Goal: Task Accomplishment & Management: Manage account settings

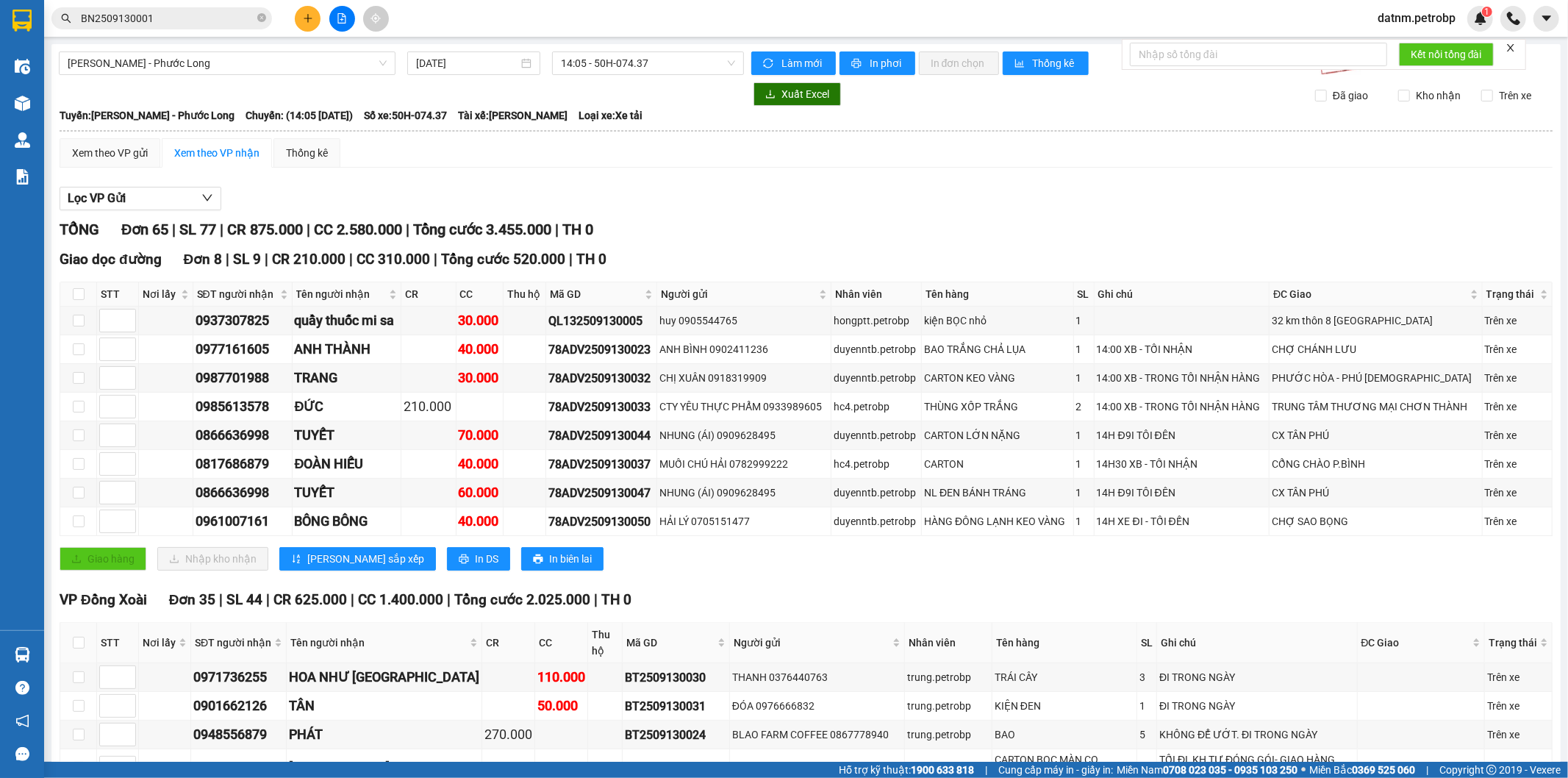
scroll to position [1961, 0]
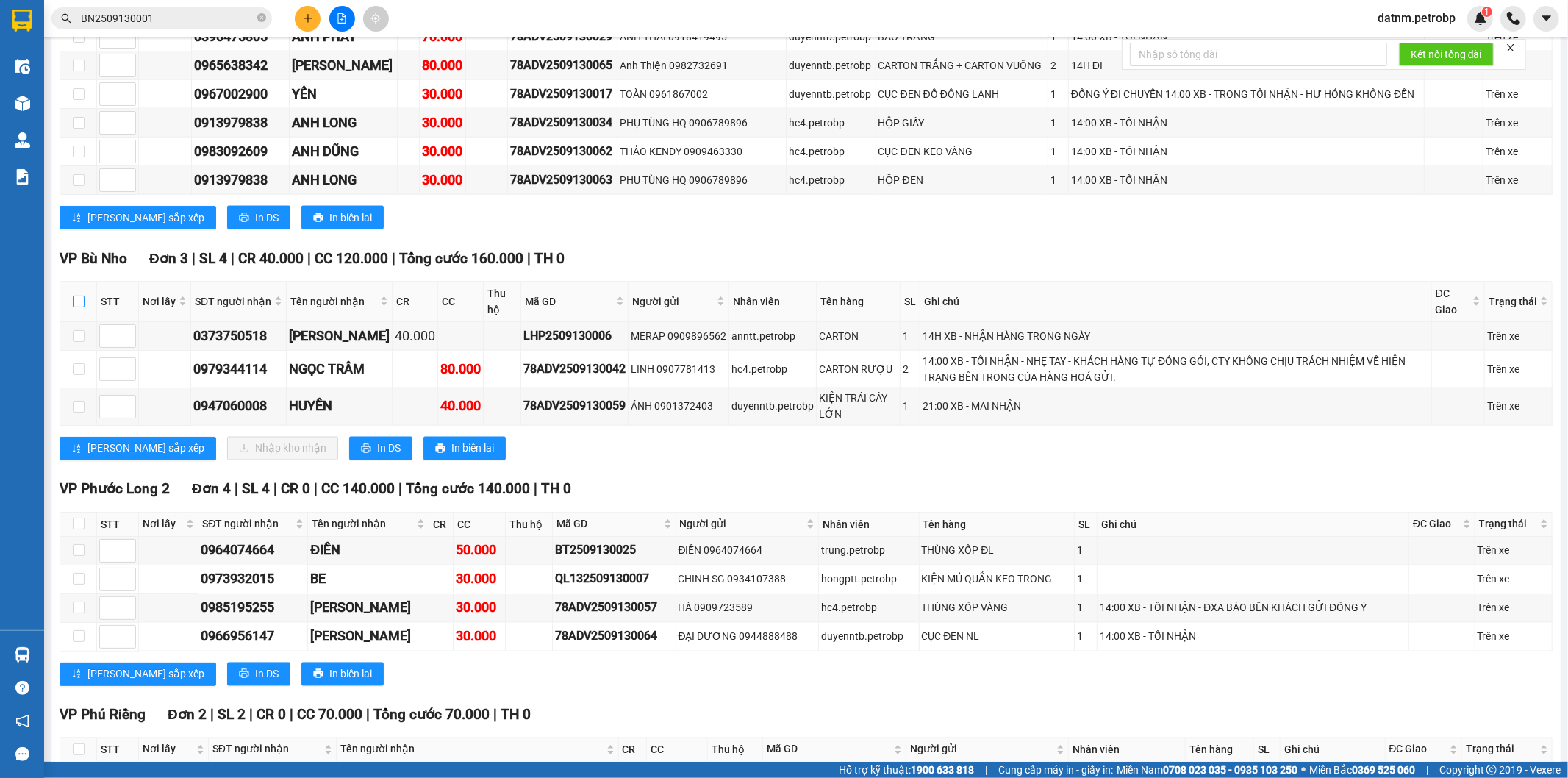
click at [78, 296] on input "checkbox" at bounding box center [79, 302] width 12 height 12
checkbox input "true"
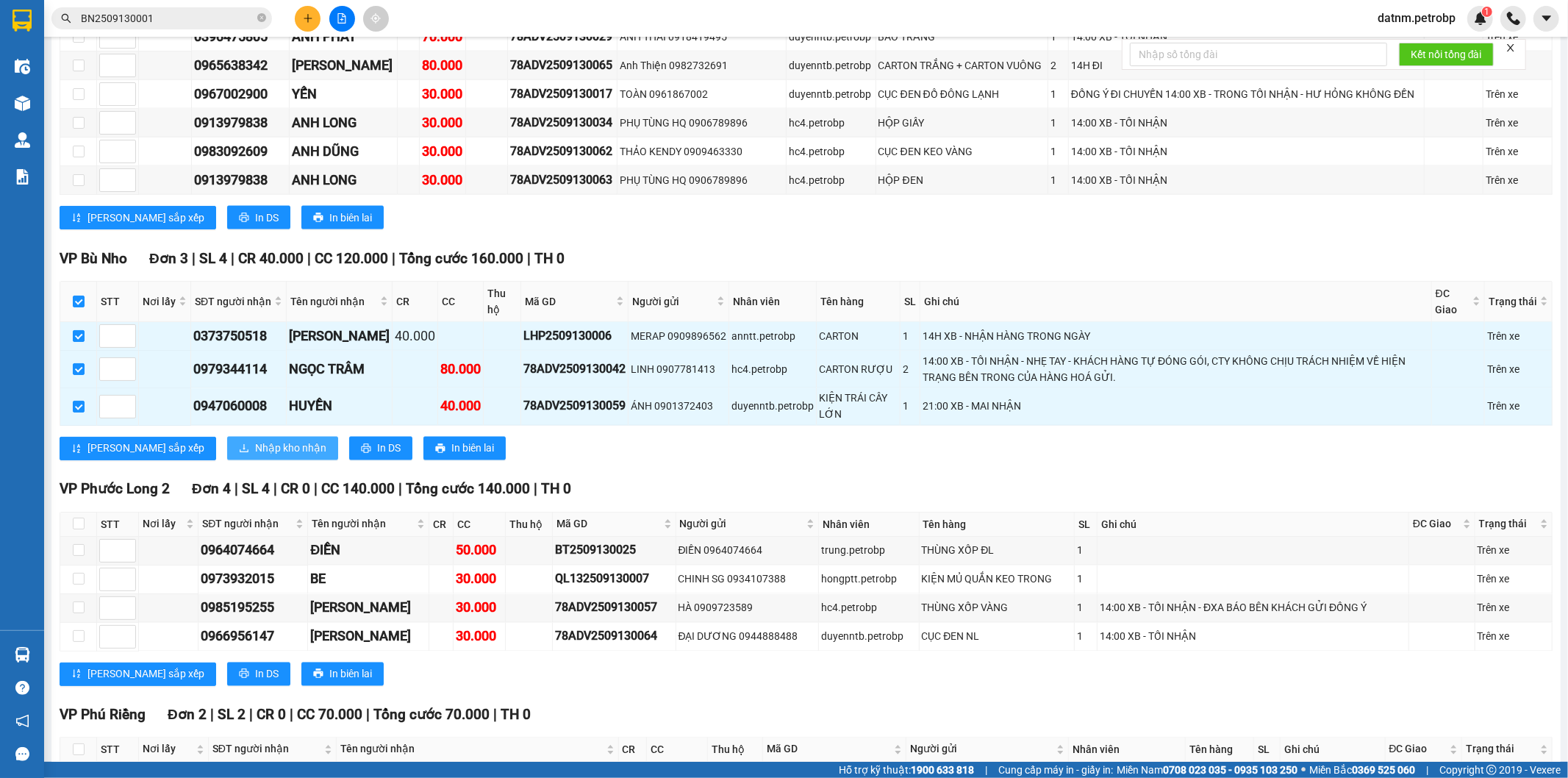
click at [255, 444] on span "Nhập kho nhận" at bounding box center [291, 449] width 72 height 16
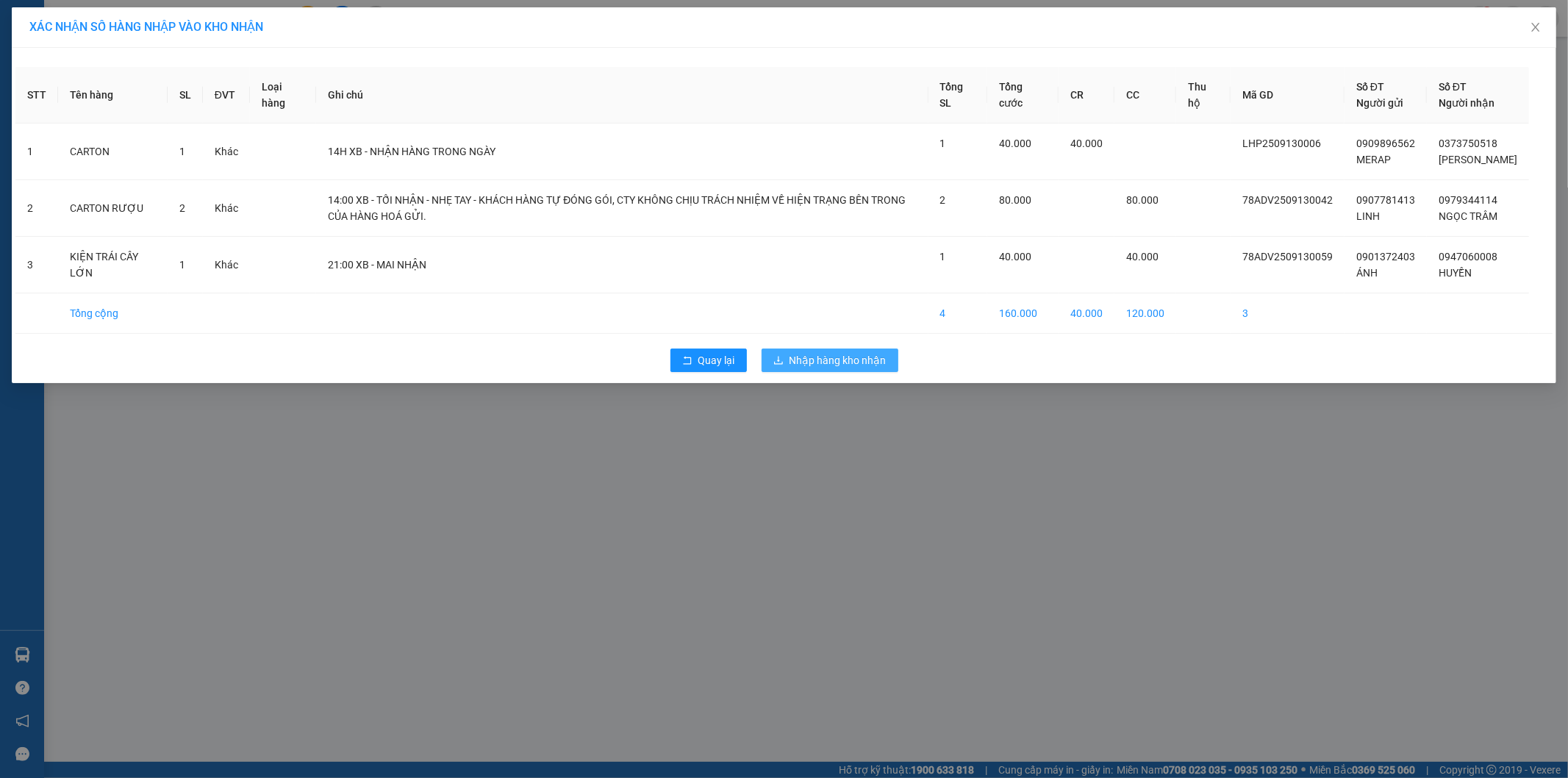
click at [832, 368] on span "Nhập hàng kho nhận" at bounding box center [838, 360] width 97 height 16
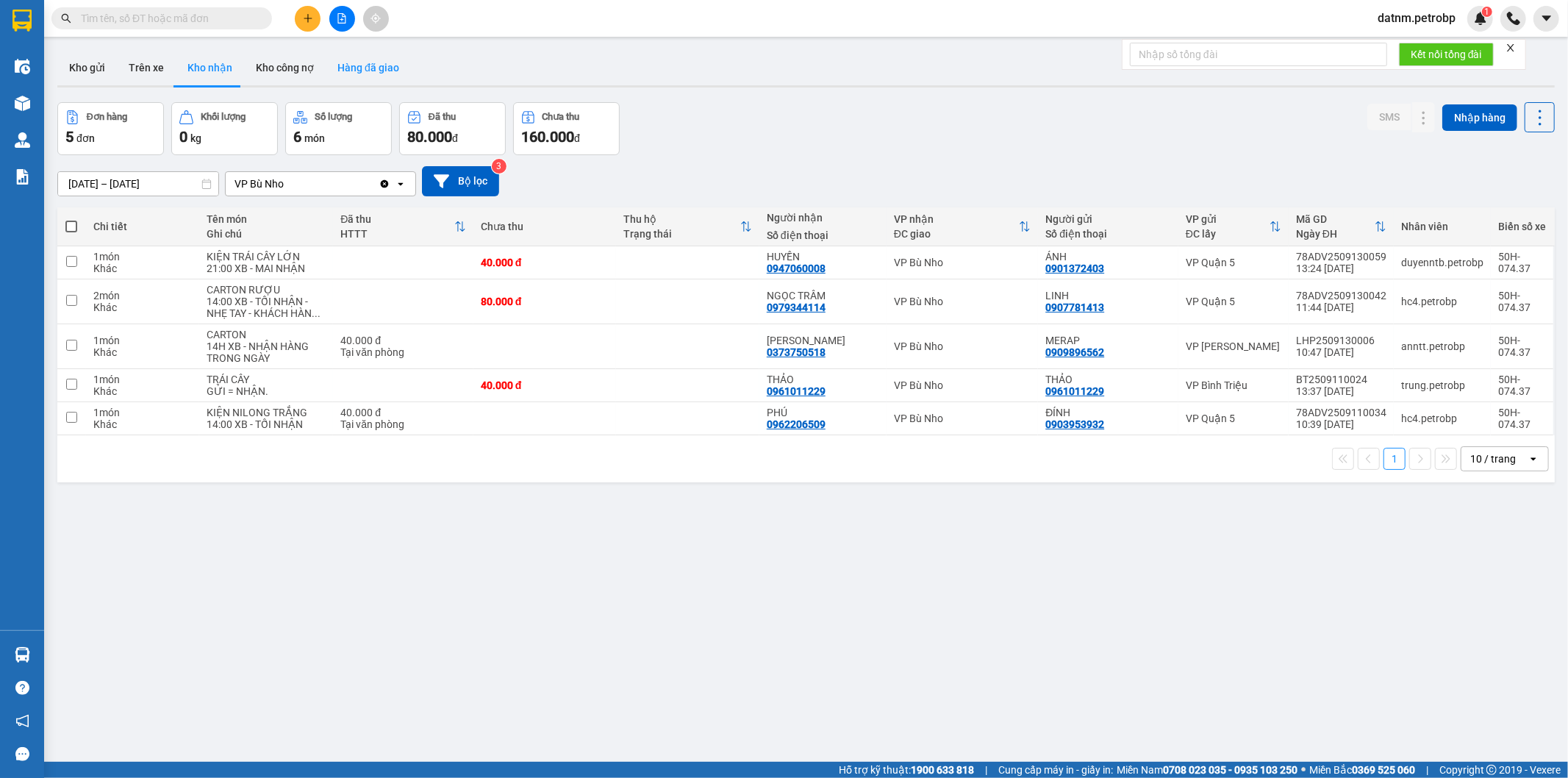
click at [388, 72] on button "Hàng đã giao" at bounding box center [368, 68] width 86 height 35
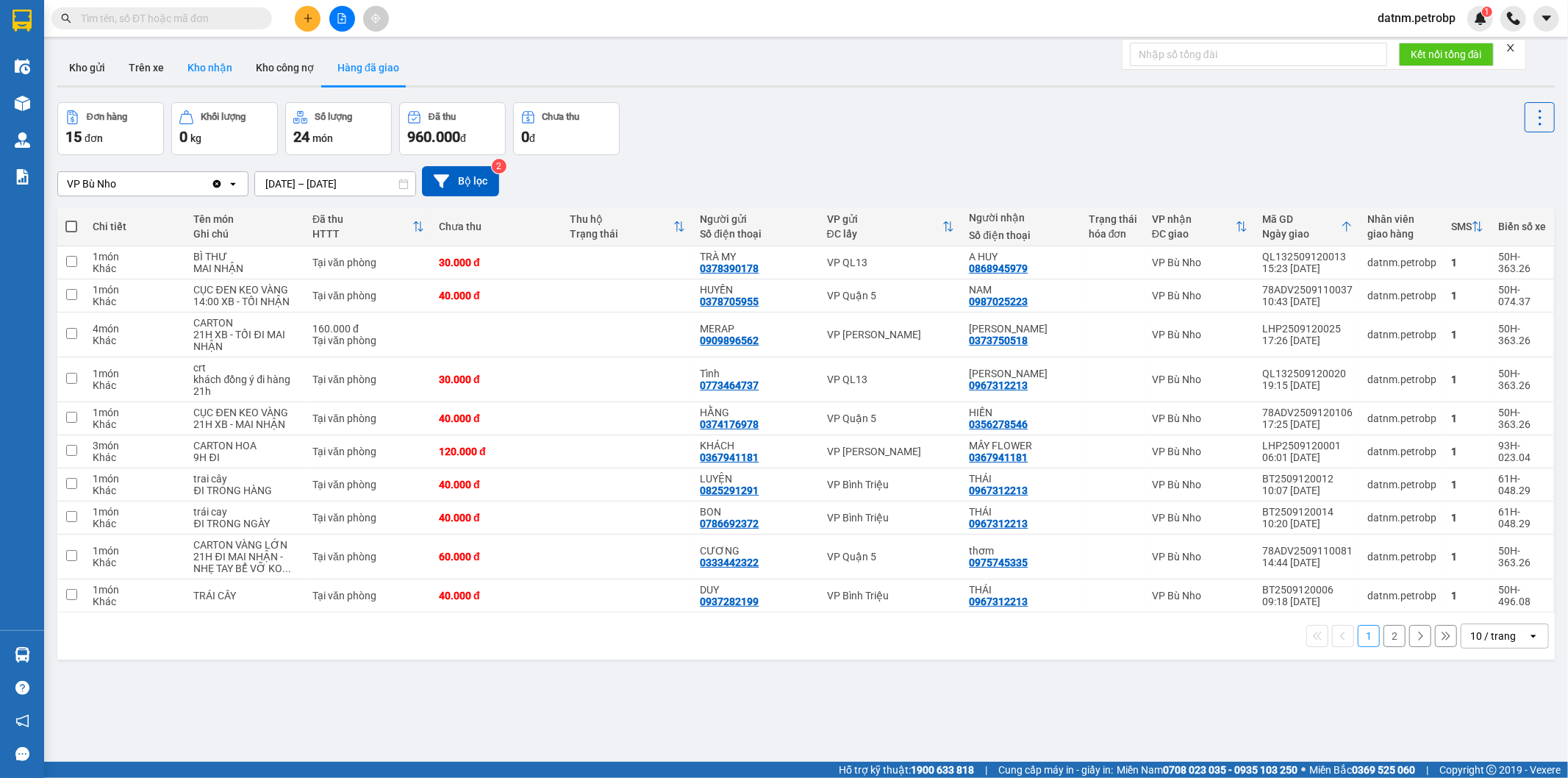
click at [204, 71] on button "Kho nhận" at bounding box center [210, 68] width 69 height 35
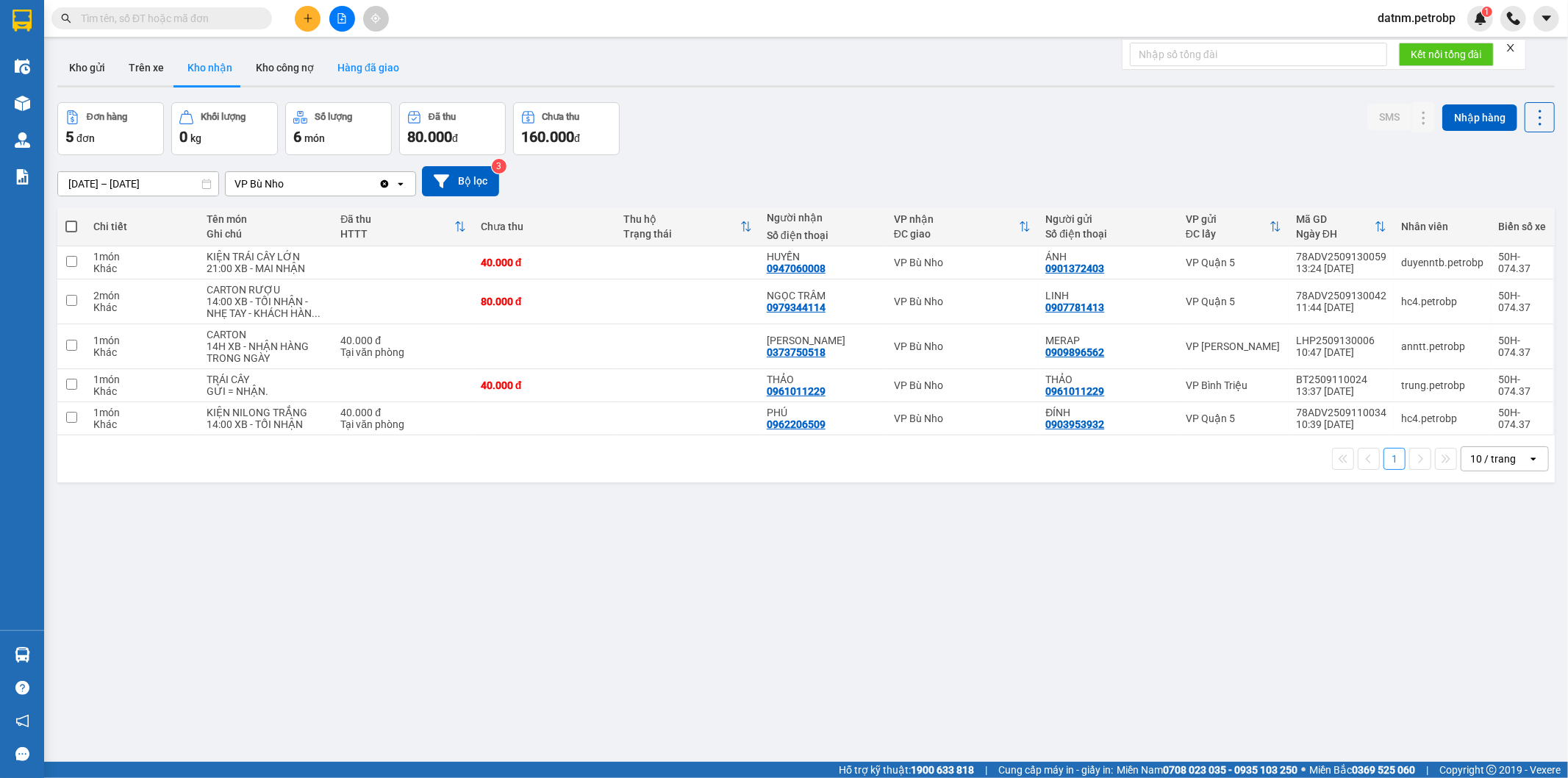
click at [353, 70] on button "Hàng đã giao" at bounding box center [368, 68] width 86 height 35
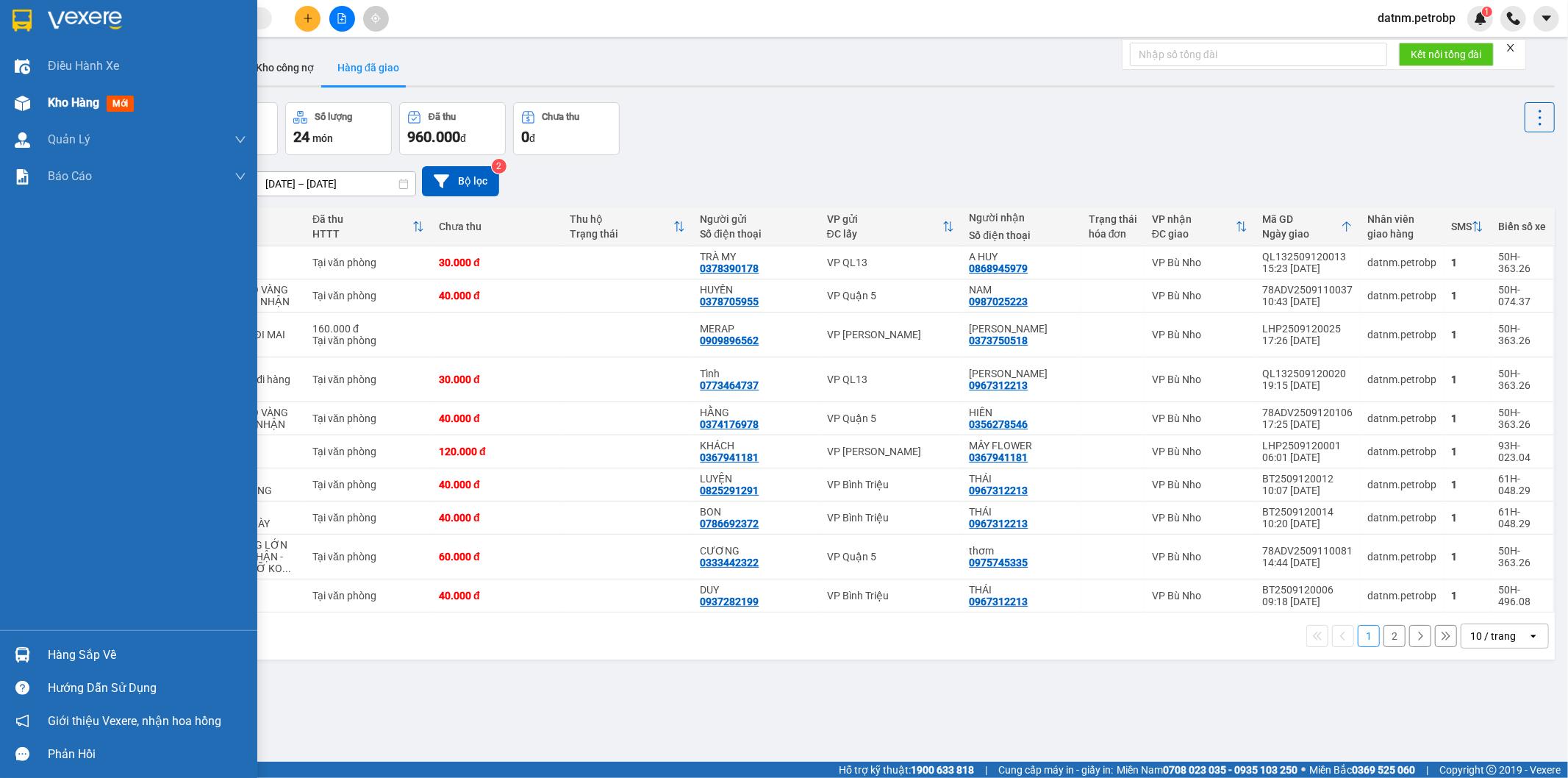
click at [35, 98] on div "Kho hàng mới" at bounding box center [128, 103] width 258 height 37
click at [116, 112] on div "Kho hàng mới" at bounding box center [147, 103] width 198 height 37
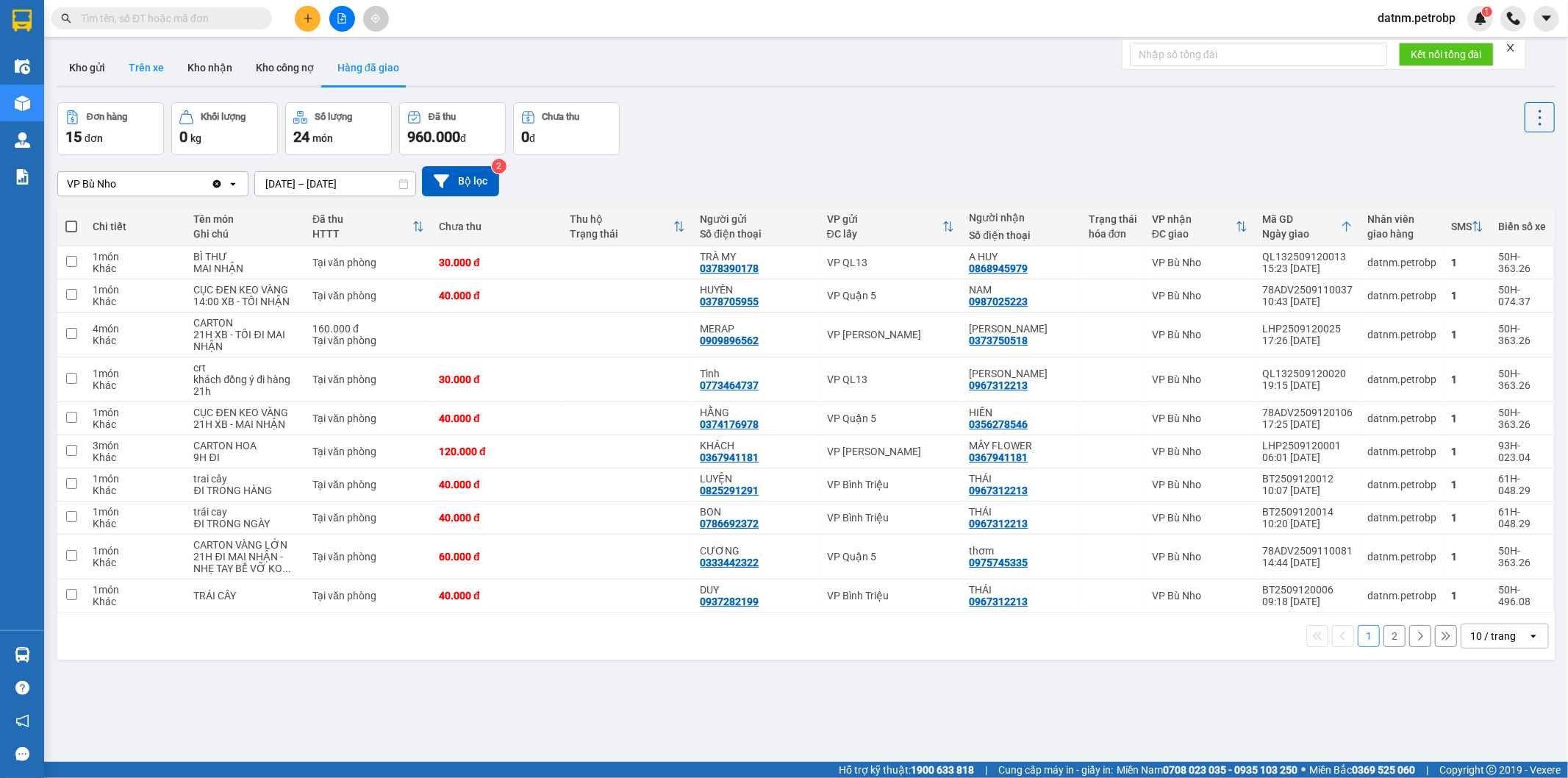
click at [119, 66] on button "Trên xe" at bounding box center [146, 68] width 59 height 35
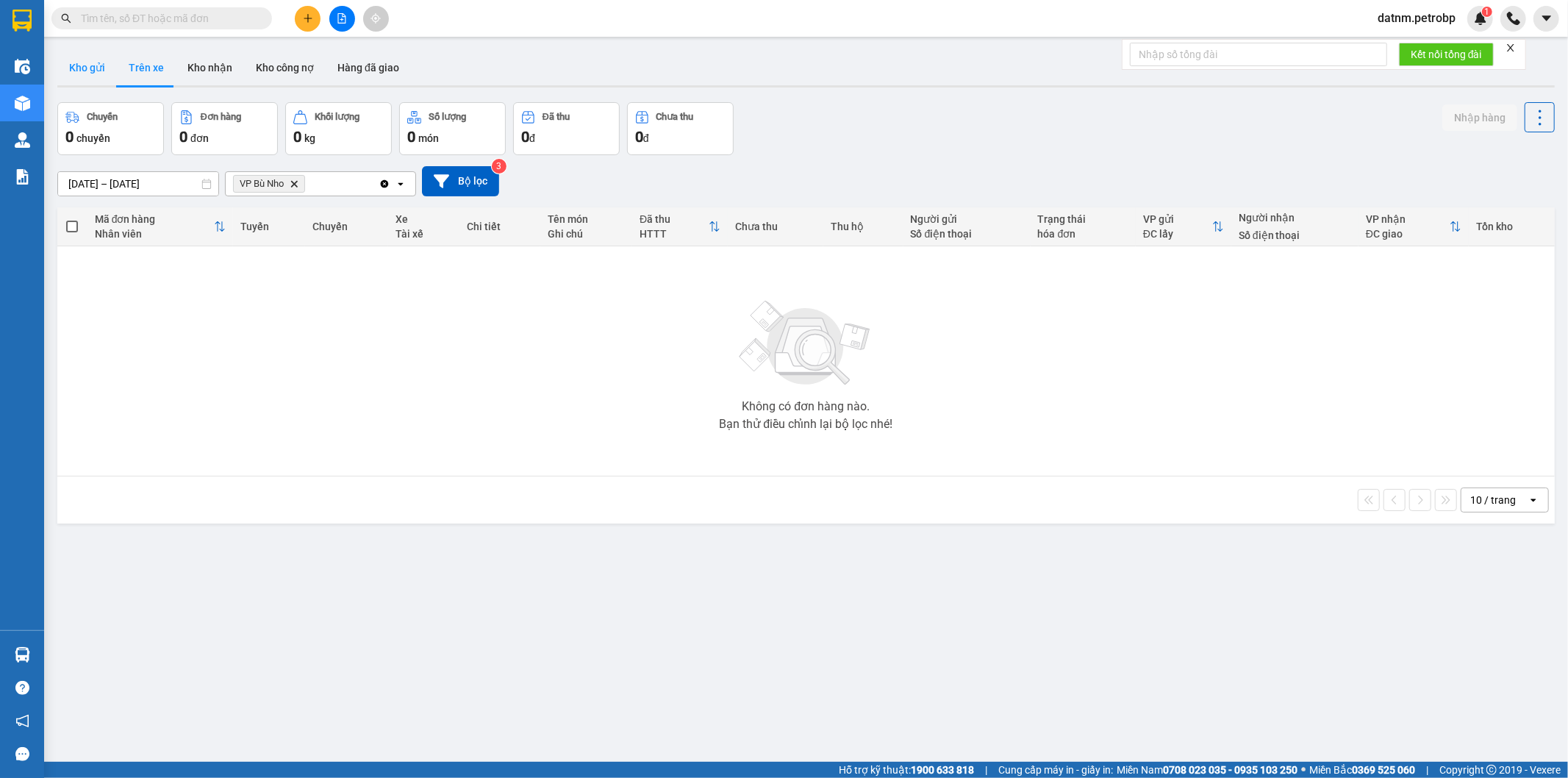
click at [90, 68] on button "Kho gửi" at bounding box center [87, 68] width 60 height 35
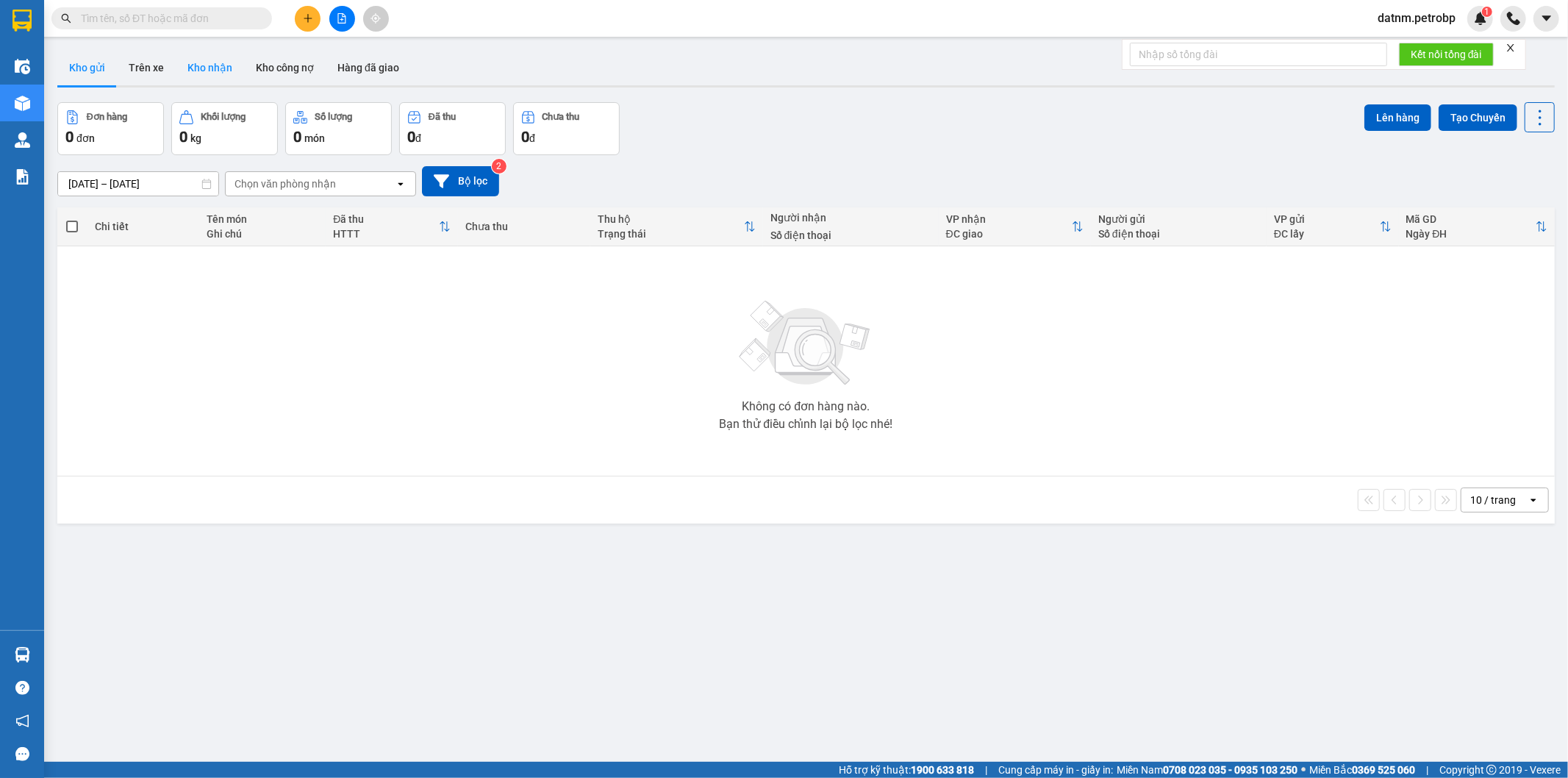
click at [208, 78] on button "Kho nhận" at bounding box center [210, 68] width 69 height 35
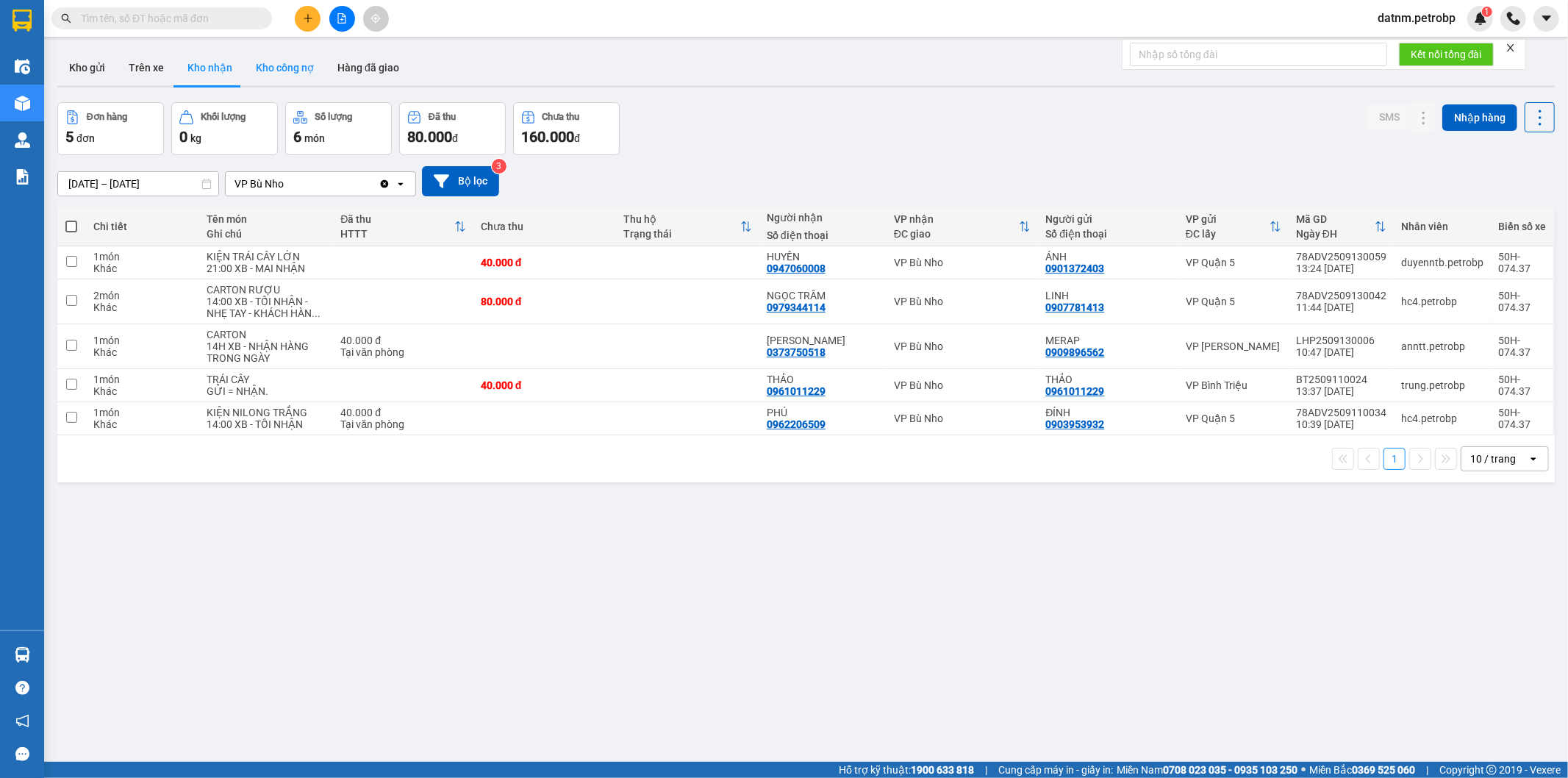
click at [262, 76] on button "Kho công nợ" at bounding box center [285, 68] width 82 height 35
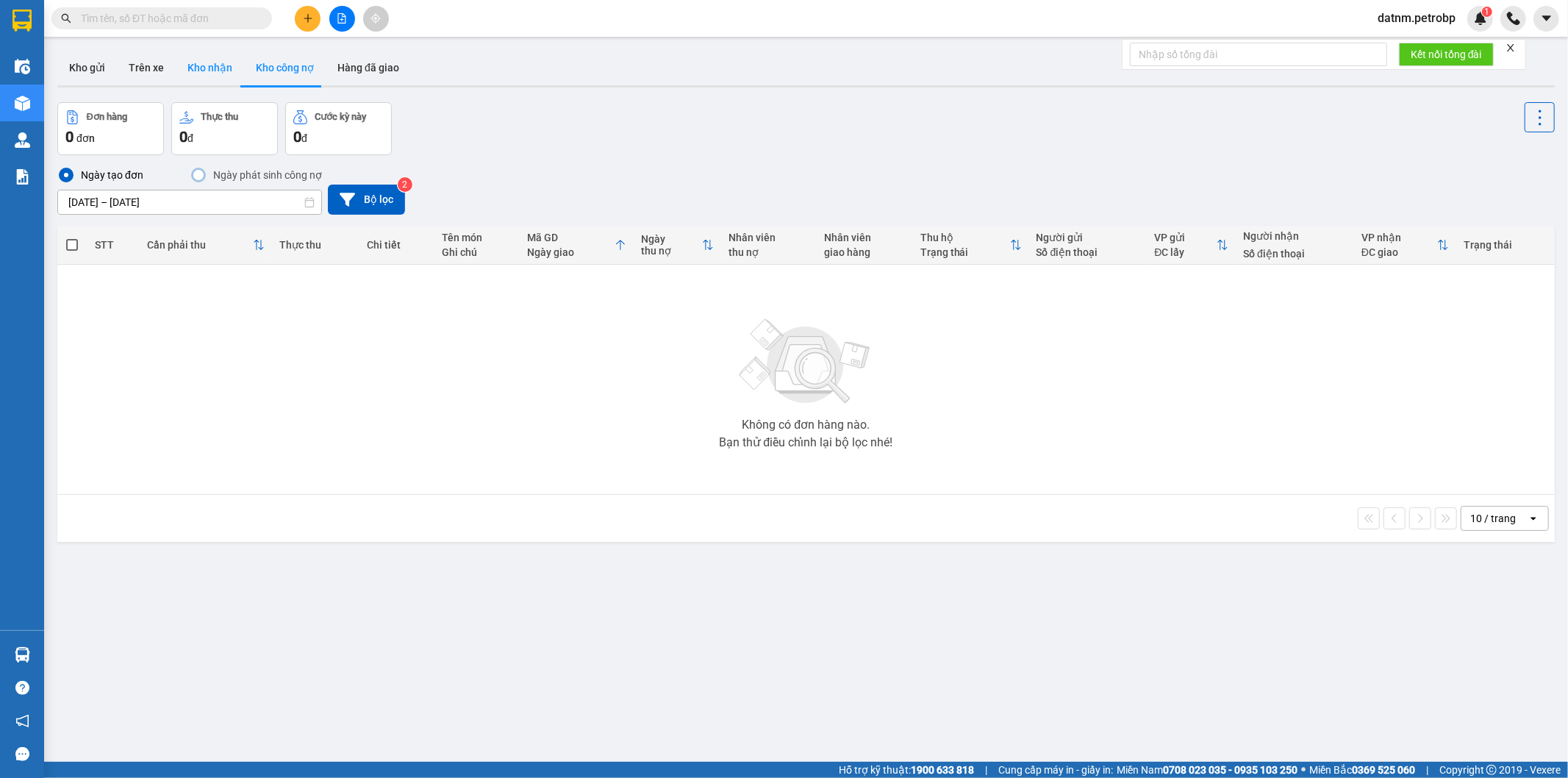
click at [236, 72] on button "Kho nhận" at bounding box center [210, 68] width 69 height 35
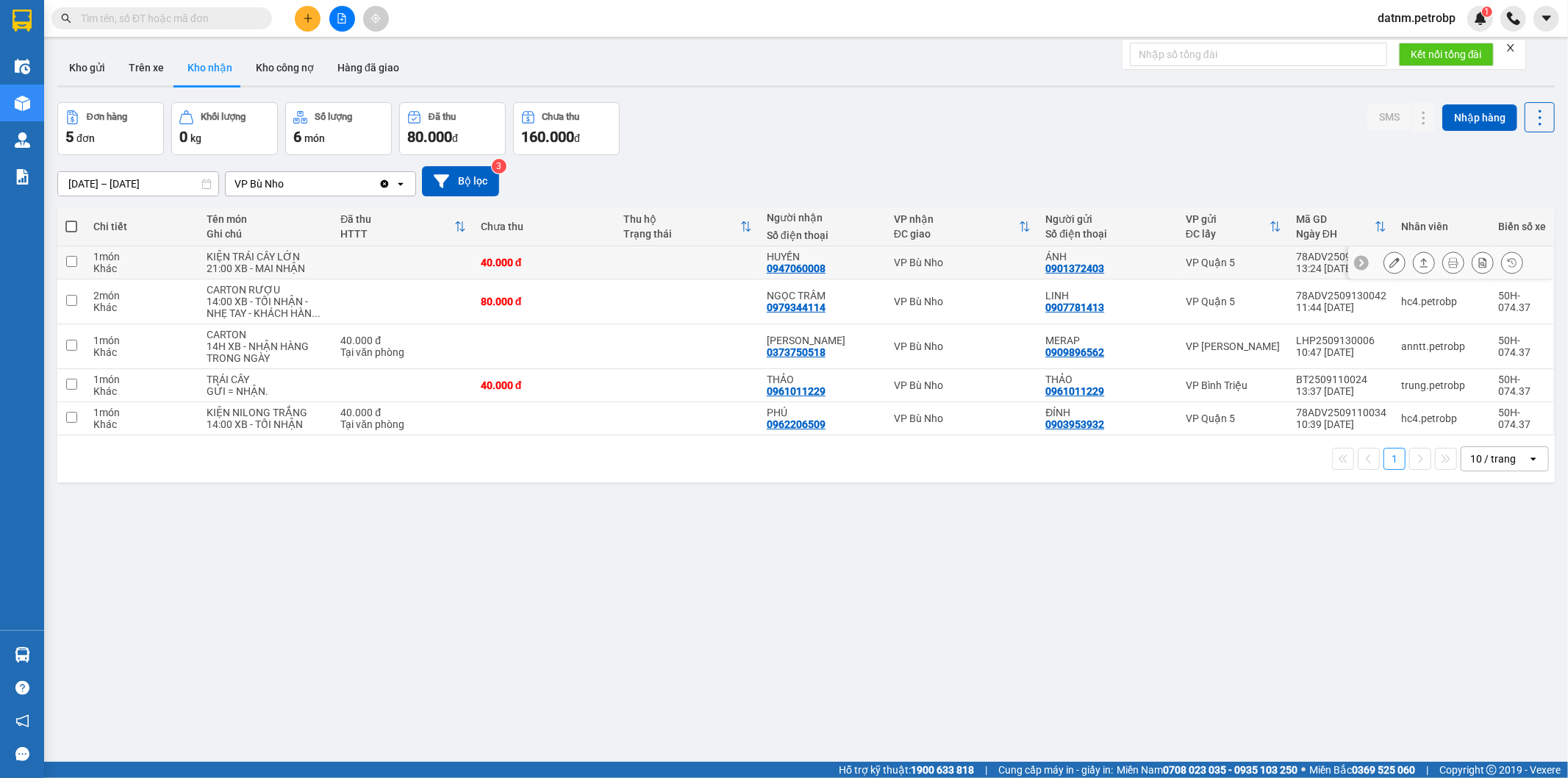
click at [74, 265] on input "checkbox" at bounding box center [72, 261] width 11 height 11
checkbox input "true"
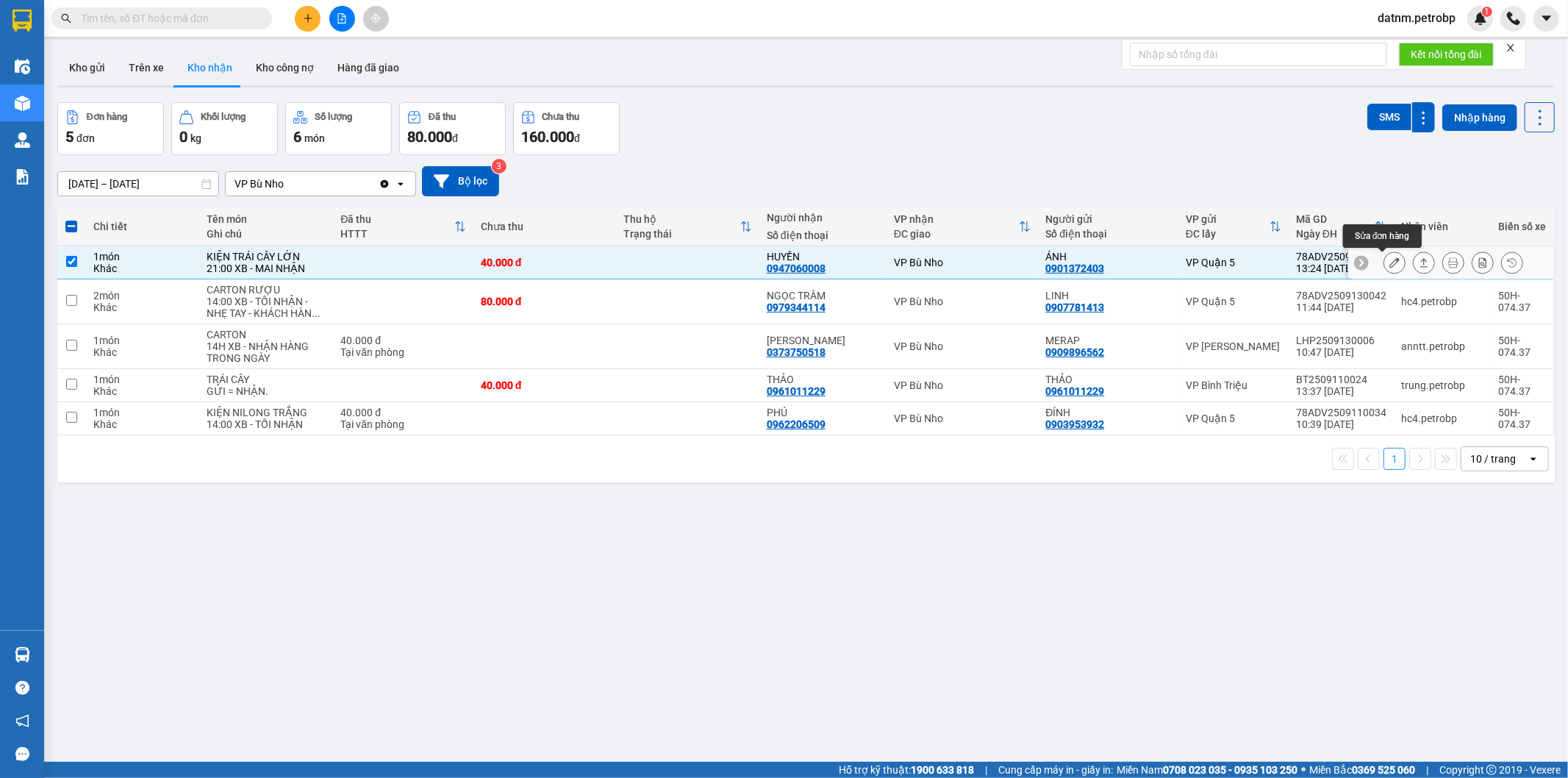
click at [1389, 268] on icon at bounding box center [1395, 263] width 10 height 10
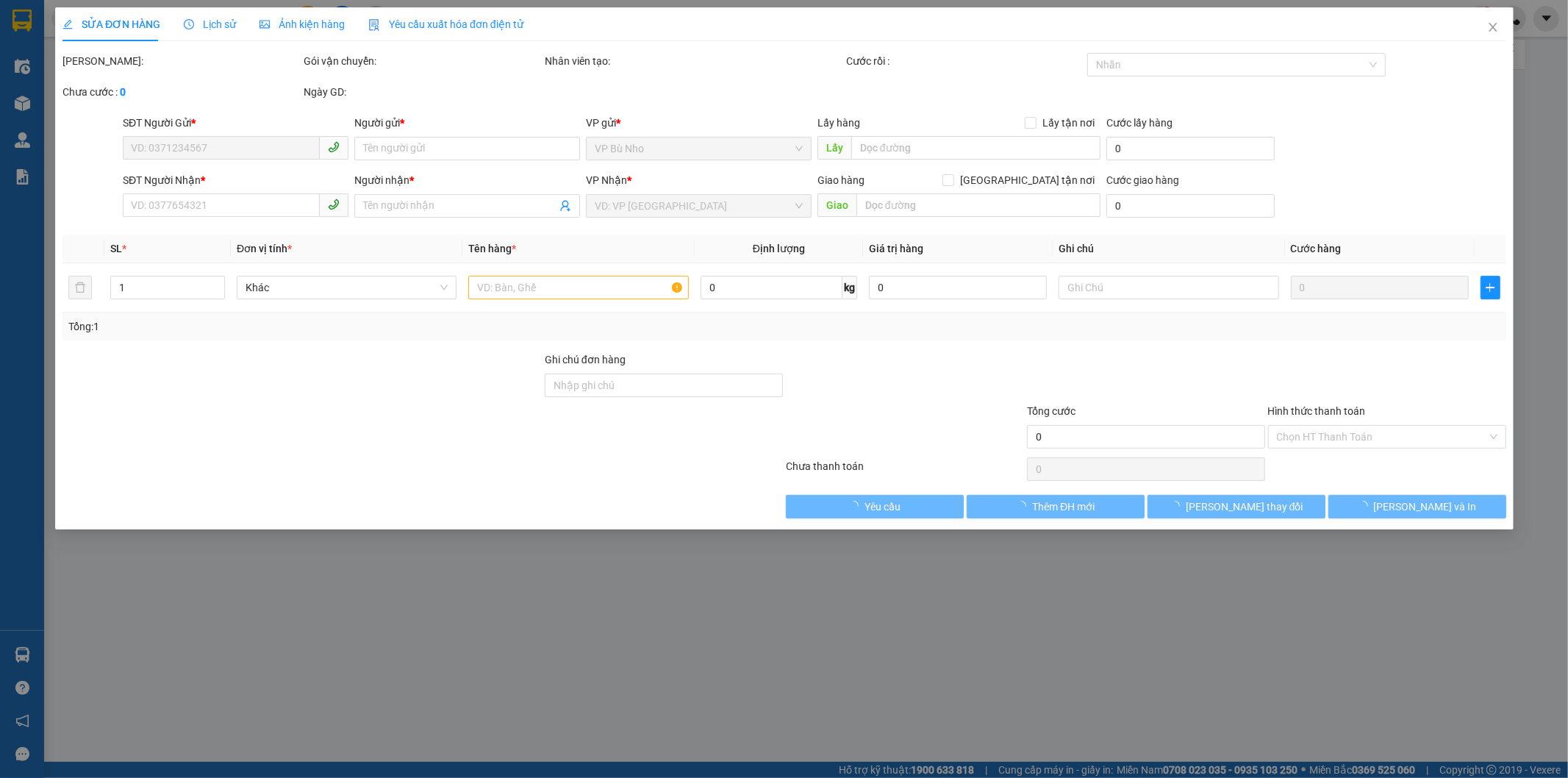
type input "0901372403"
type input "ÁNH"
type input "0947060008"
type input "HUYỀN"
type input "40.000"
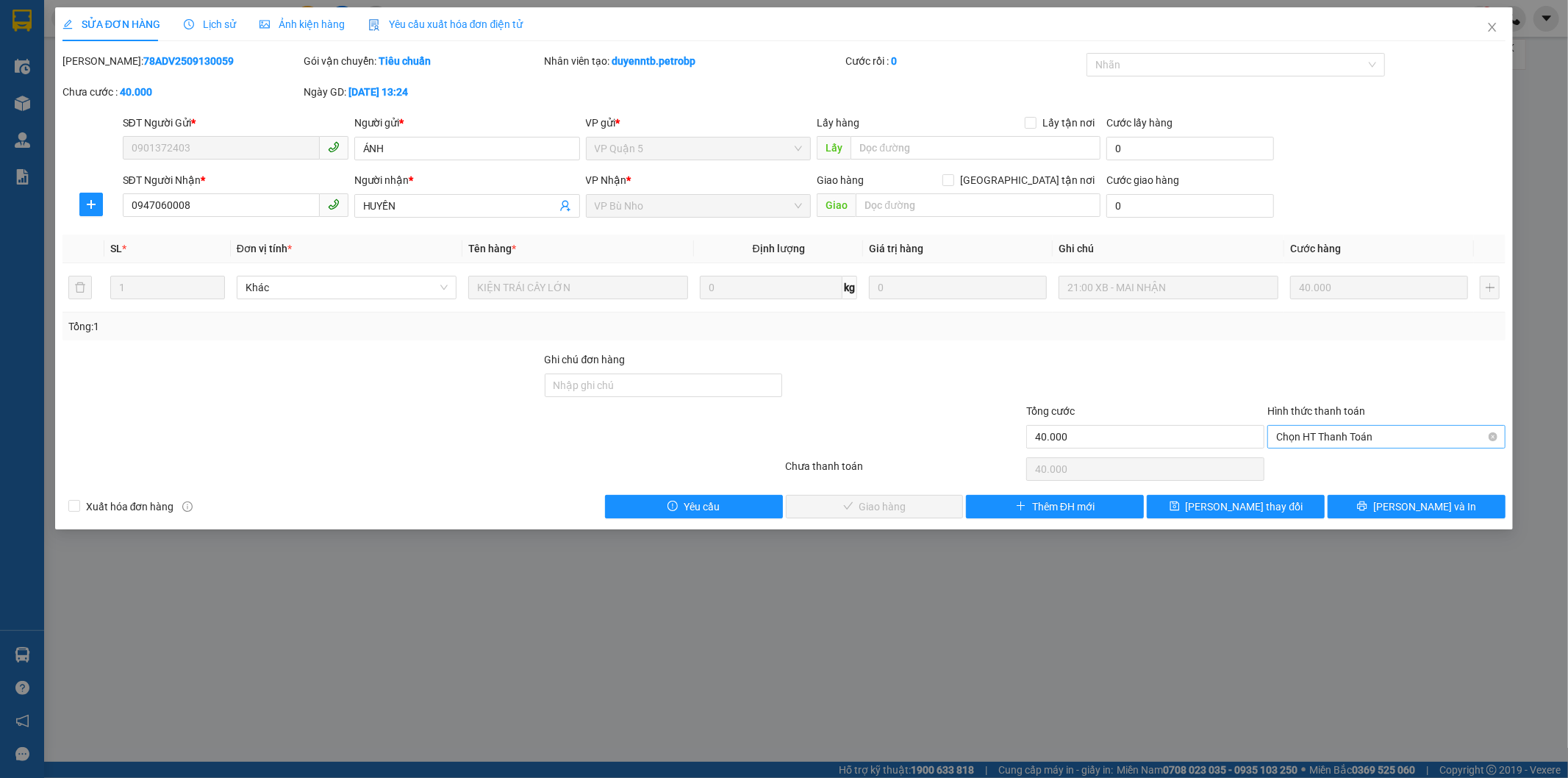
click at [1349, 433] on span "Chọn HT Thanh Toán" at bounding box center [1386, 437] width 221 height 22
click at [1329, 467] on div "Tại văn phòng" at bounding box center [1387, 467] width 221 height 16
type input "0"
click at [903, 506] on span "Lưu và Giao hàng" at bounding box center [884, 507] width 141 height 16
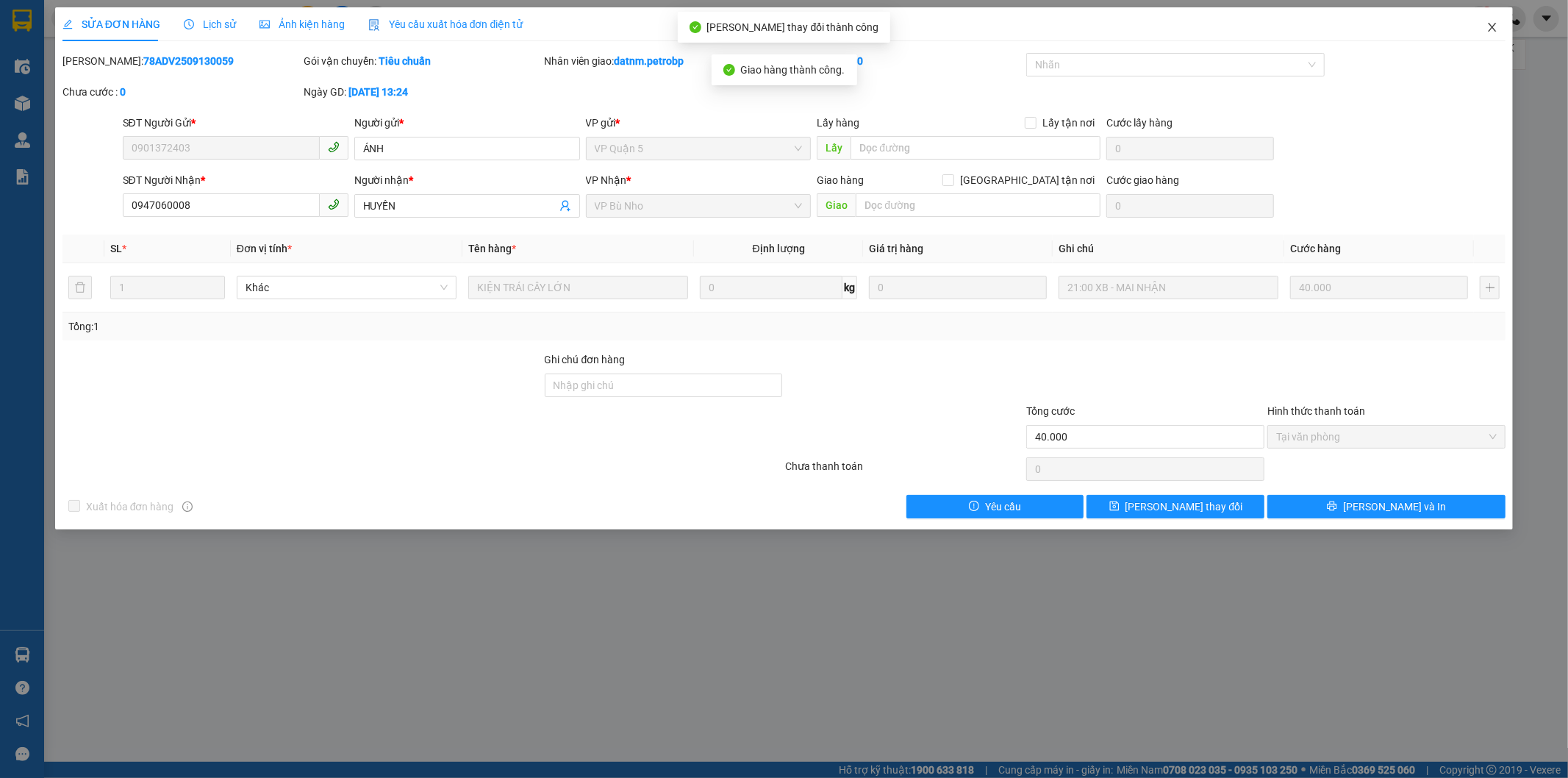
click at [1489, 27] on icon "close" at bounding box center [1493, 27] width 12 height 12
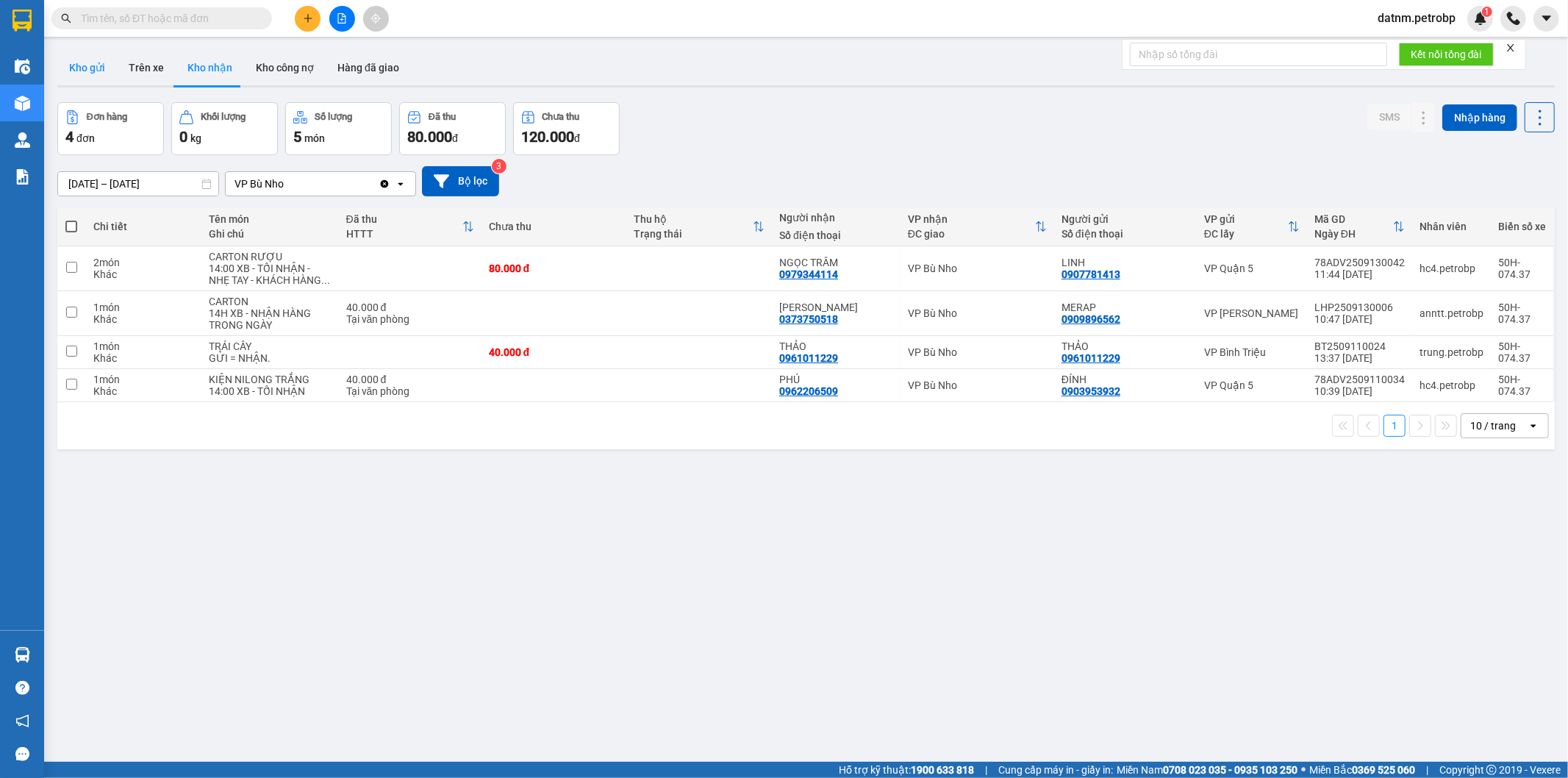
click at [70, 71] on button "Kho gửi" at bounding box center [87, 68] width 60 height 35
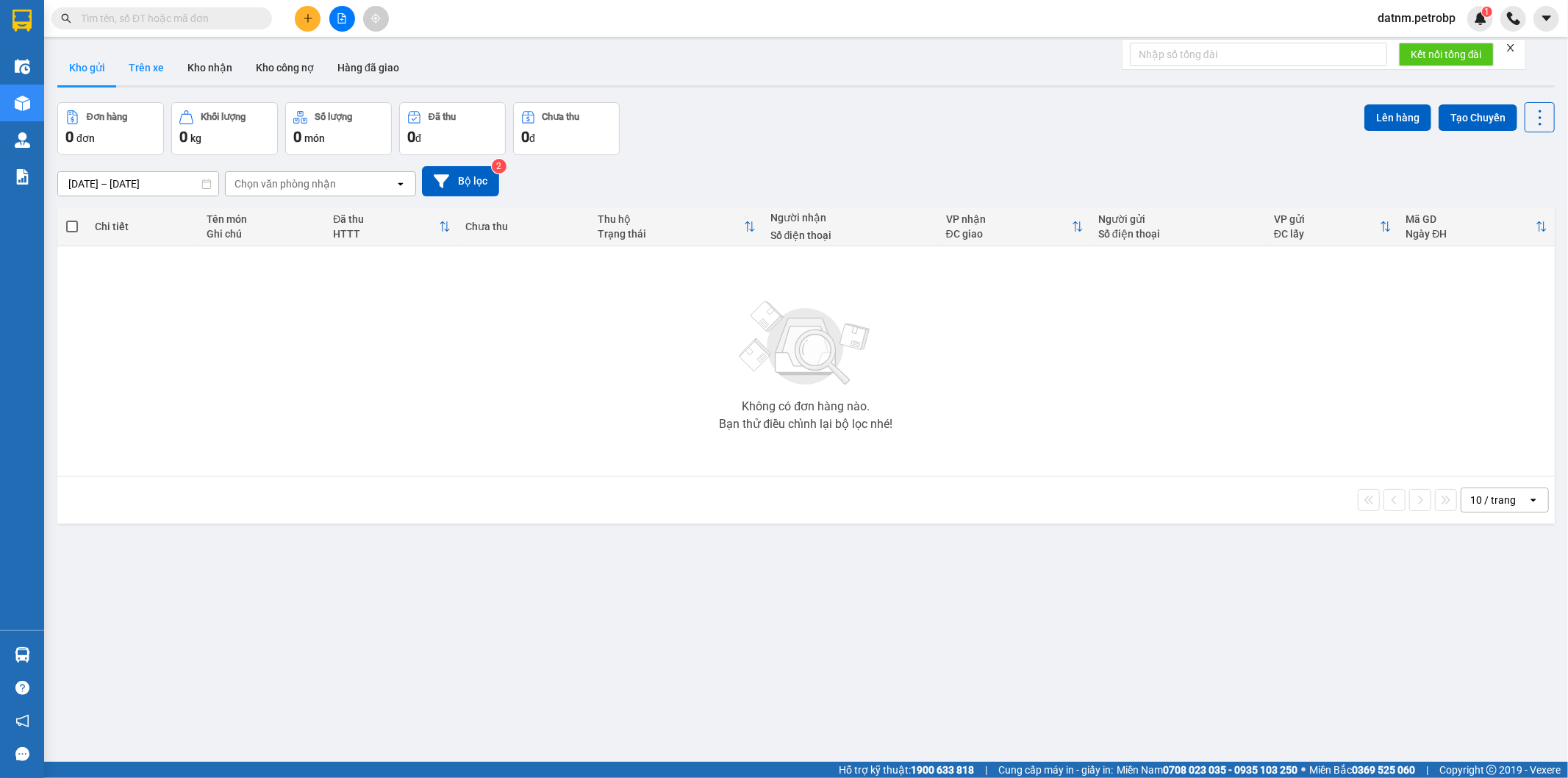
click at [166, 72] on button "Trên xe" at bounding box center [146, 68] width 59 height 35
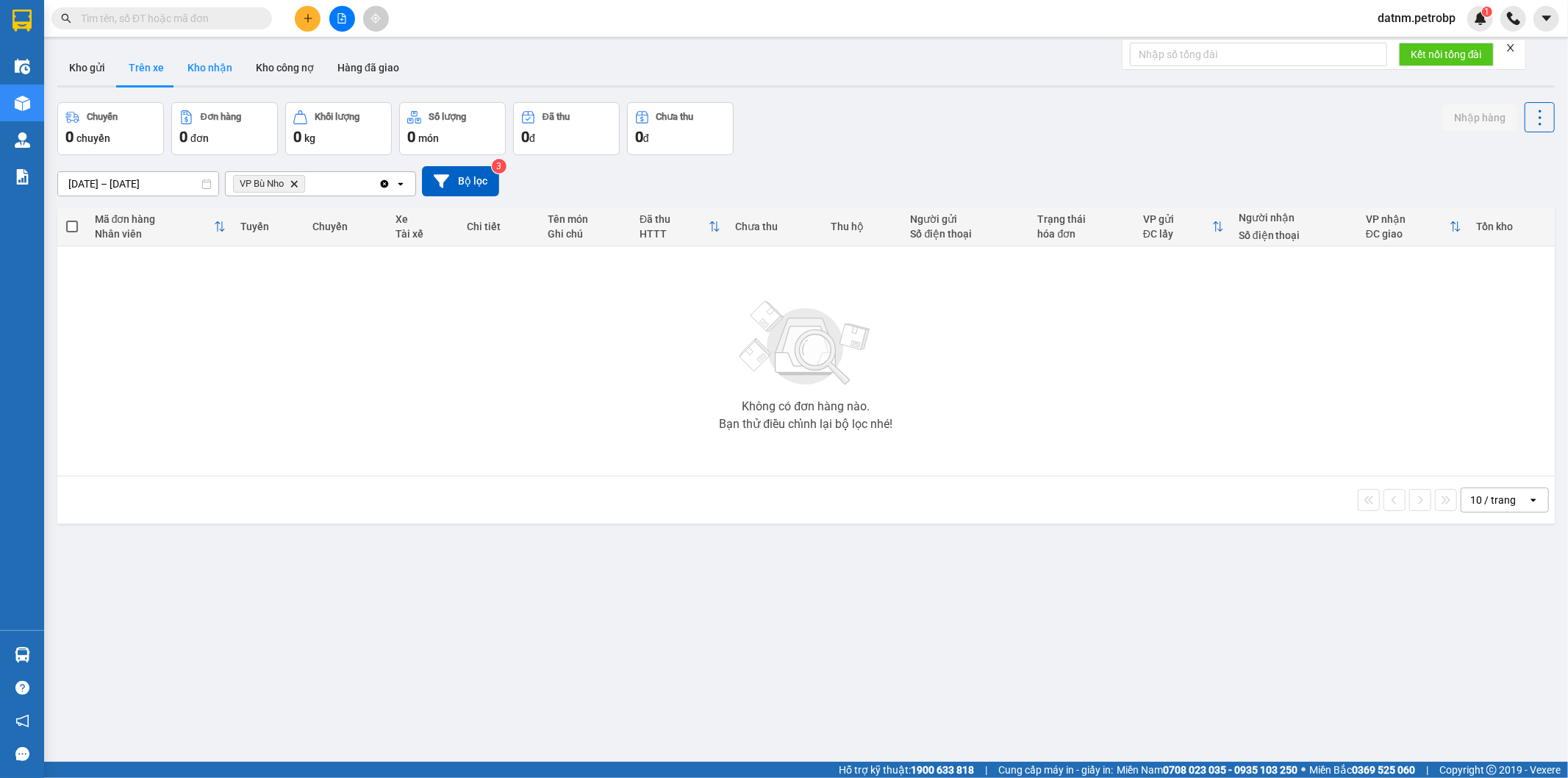
click at [228, 72] on button "Kho nhận" at bounding box center [210, 68] width 69 height 35
type input "11/09/2025 – 13/09/2025"
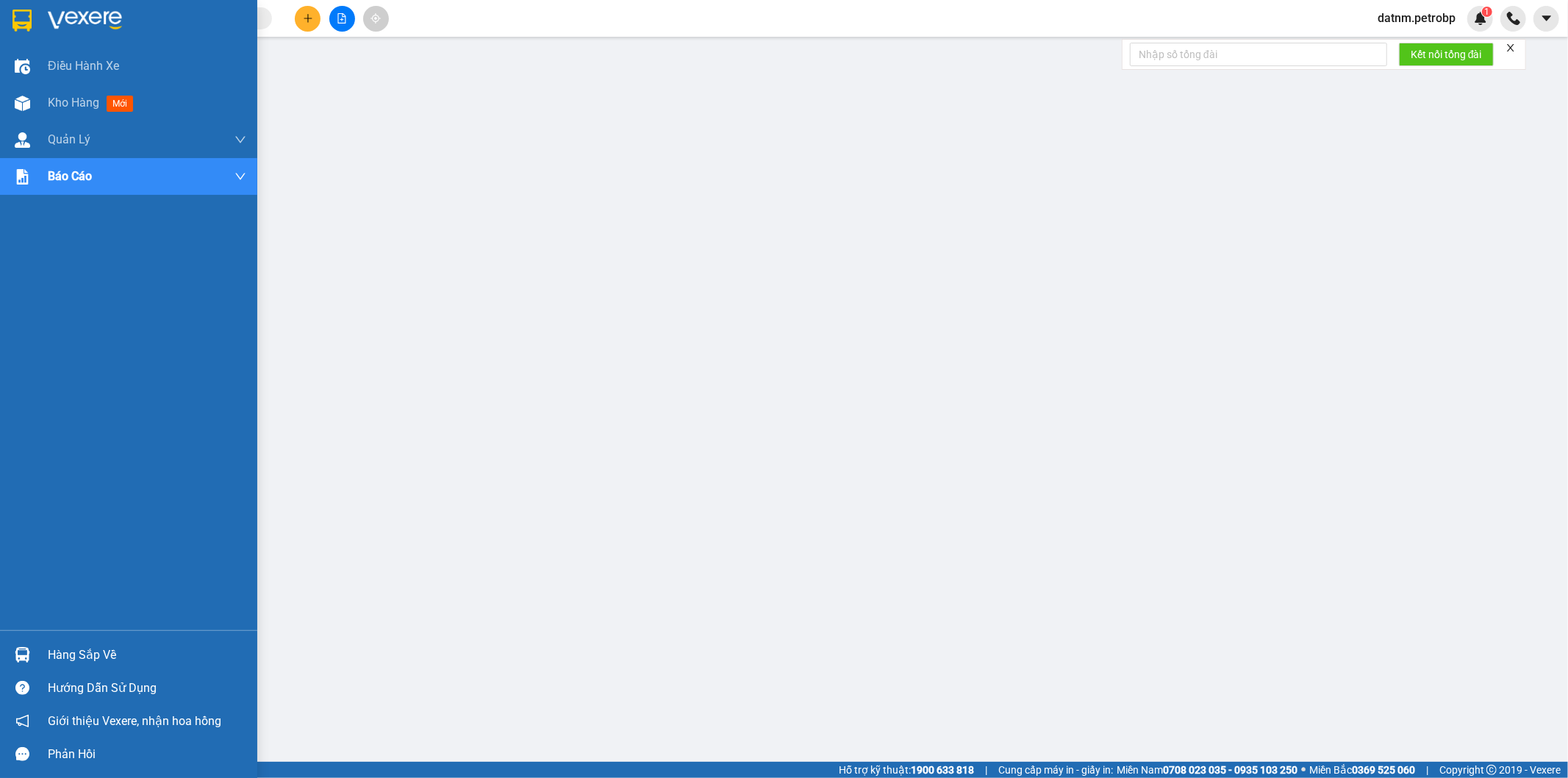
click at [34, 653] on div at bounding box center [22, 655] width 26 height 26
